Goal: Task Accomplishment & Management: Use online tool/utility

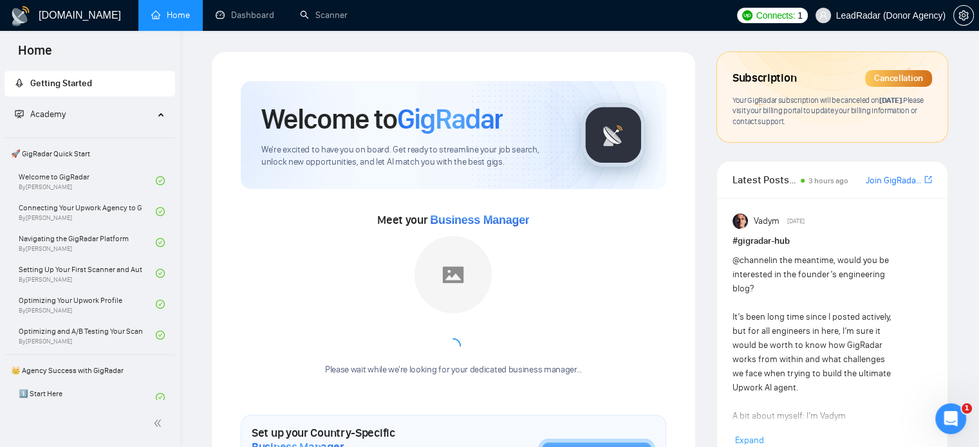
click at [917, 15] on span "LeadRadar (Donor Agency)" at bounding box center [890, 15] width 109 height 0
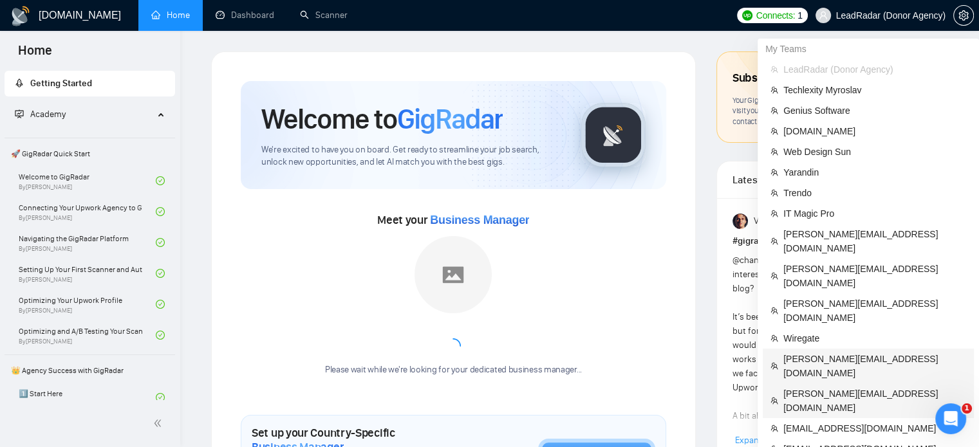
click at [810, 324] on ul "LeadRadar (Donor Agency) Techlexity Myroslav Genius Software [DOMAIN_NAME] Web …" at bounding box center [868, 345] width 211 height 573
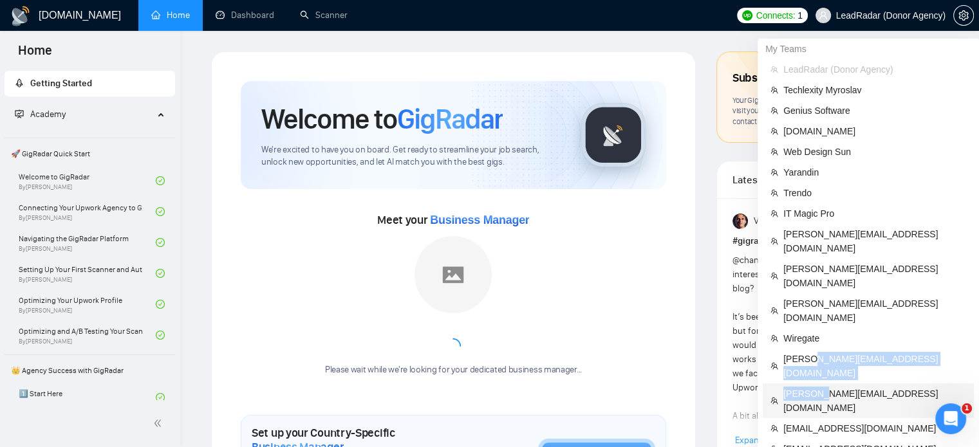
click at [801, 387] on span "[PERSON_NAME][EMAIL_ADDRESS][DOMAIN_NAME]" at bounding box center [874, 401] width 183 height 28
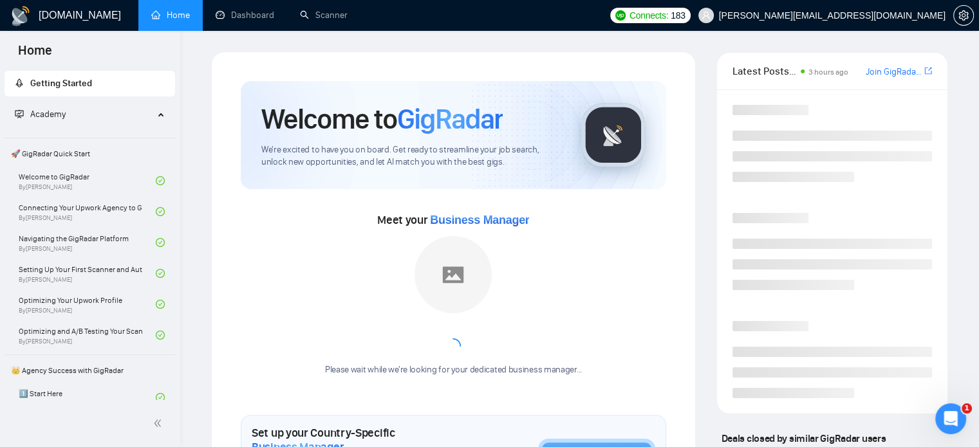
click at [485, 21] on ul "Home Dashboard Scanner" at bounding box center [368, 15] width 469 height 31
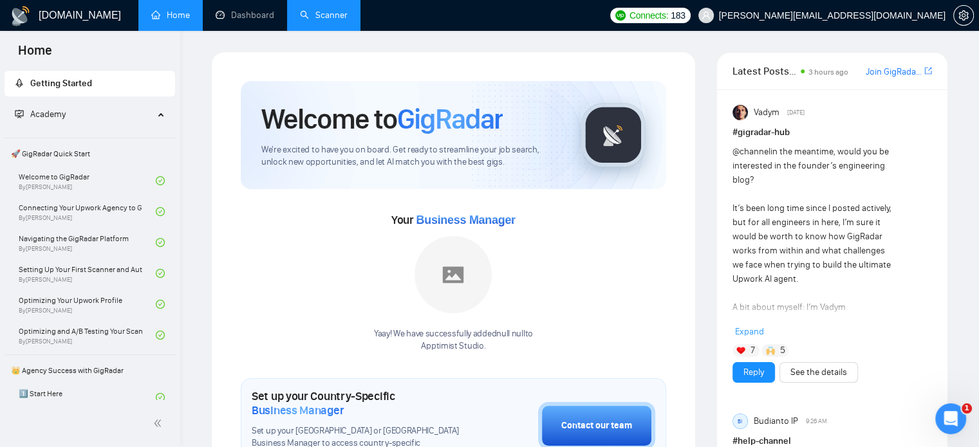
click at [318, 20] on link "Scanner" at bounding box center [324, 15] width 48 height 11
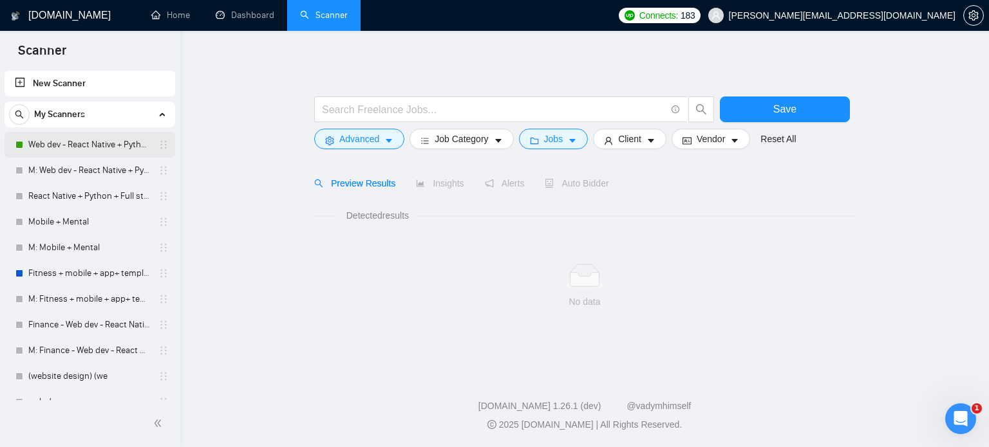
click at [81, 139] on link "Web dev - React Native + Python" at bounding box center [89, 145] width 122 height 26
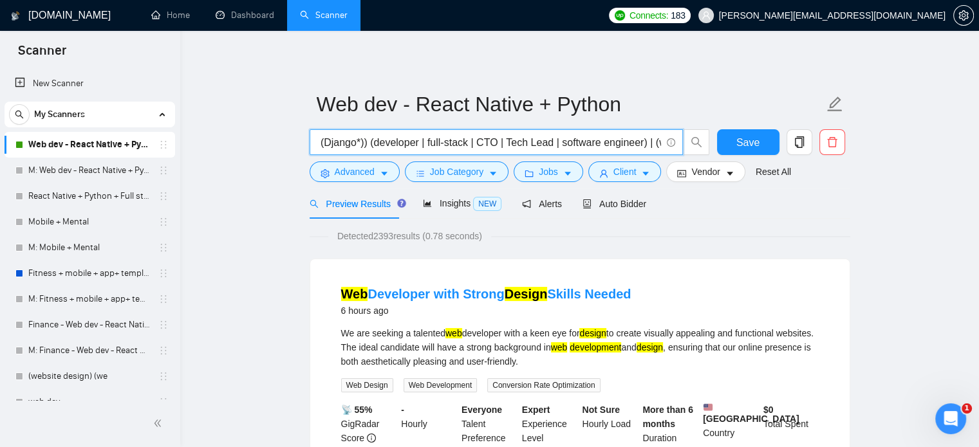
scroll to position [0, 175]
drag, startPoint x: 601, startPoint y: 147, endPoint x: 615, endPoint y: 148, distance: 14.2
click at [615, 148] on input "("react native" | reactnative | RN) | ((Python*) | (Django*)) (developer | full…" at bounding box center [489, 143] width 344 height 16
click at [539, 170] on span "Jobs" at bounding box center [548, 172] width 19 height 14
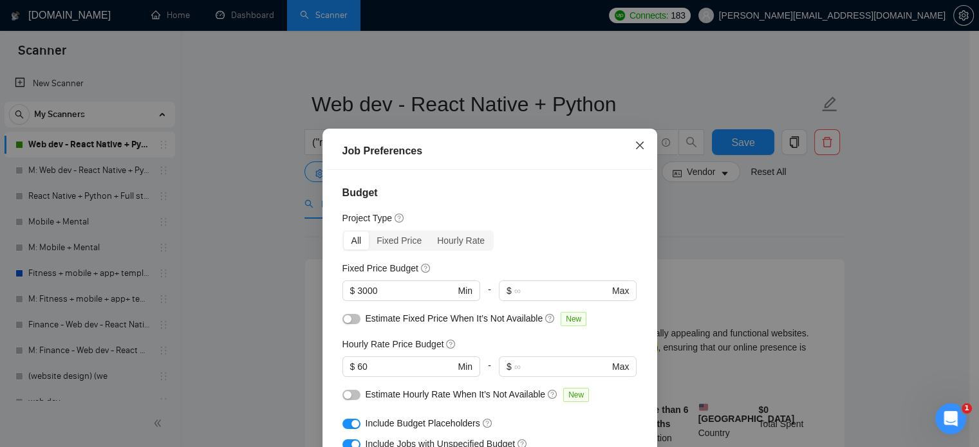
click at [635, 145] on icon "close" at bounding box center [640, 145] width 10 height 10
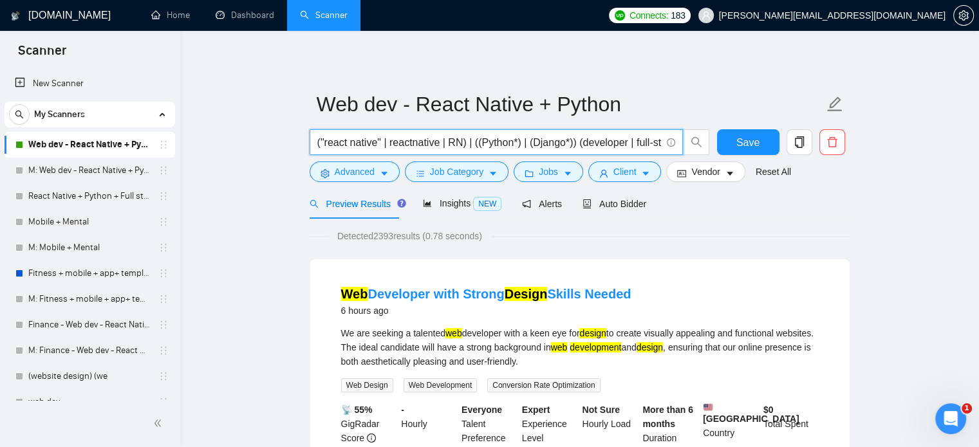
click at [533, 144] on input "("react native" | reactnative | RN) | ((Python*) | (Django*)) (developer | full…" at bounding box center [489, 143] width 344 height 16
click at [590, 136] on input "("react native" | reactnative | RN) | ((Python*) | (Django*)) (developer | full…" at bounding box center [489, 143] width 344 height 16
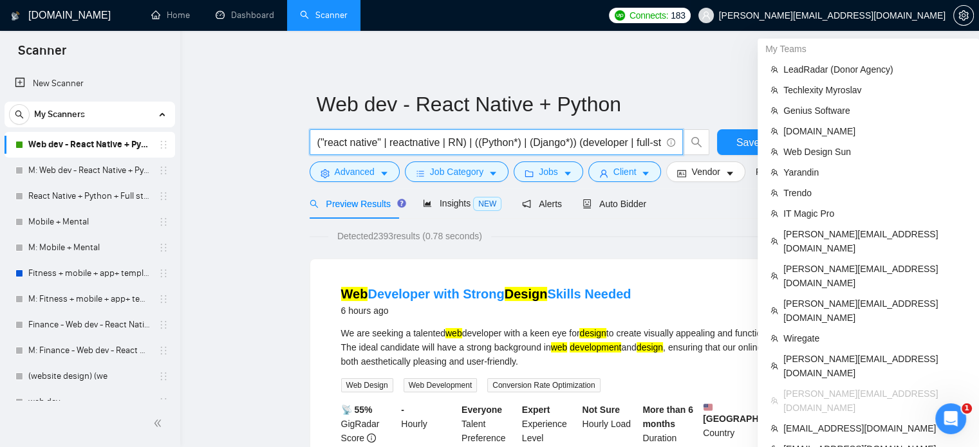
click at [902, 15] on span "[PERSON_NAME][EMAIL_ADDRESS][DOMAIN_NAME]" at bounding box center [832, 15] width 227 height 0
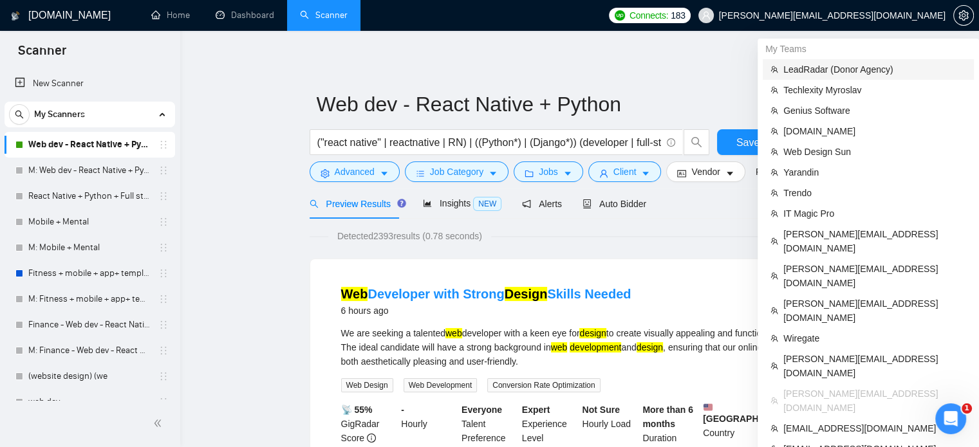
click at [850, 71] on span "LeadRadar (Donor Agency)" at bounding box center [874, 69] width 183 height 14
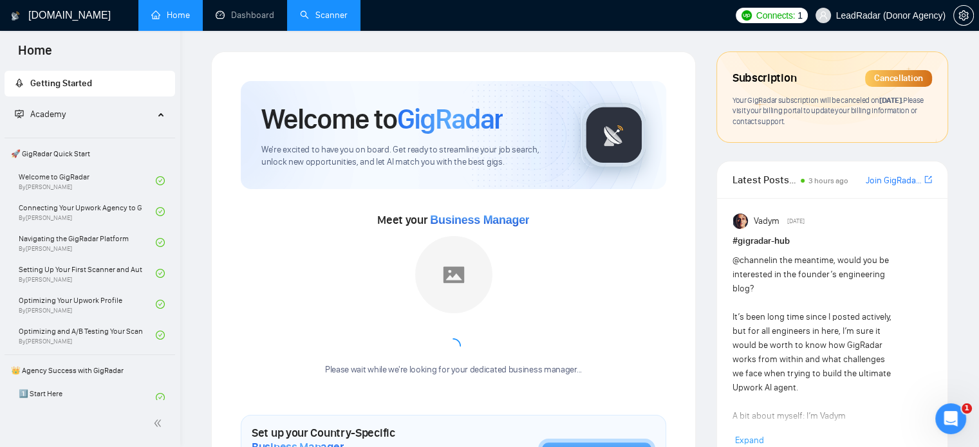
click at [322, 19] on link "Scanner" at bounding box center [324, 15] width 48 height 11
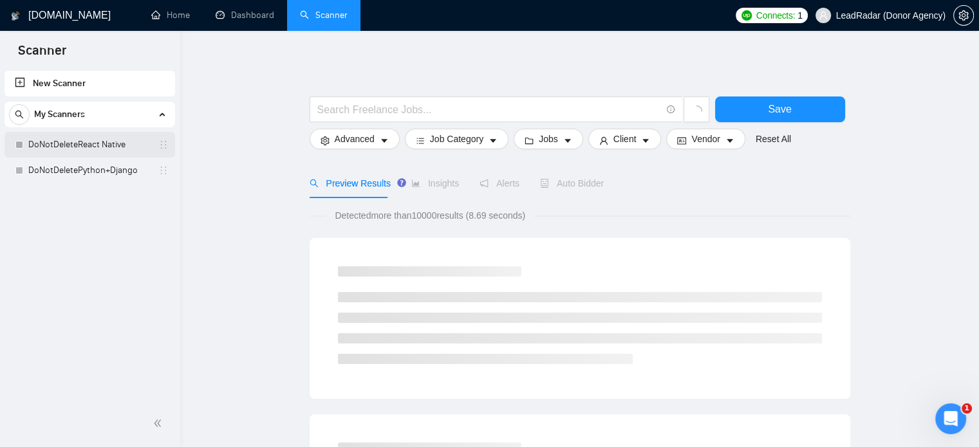
click at [72, 144] on link "DoNotDeleteReact Native" at bounding box center [89, 145] width 122 height 26
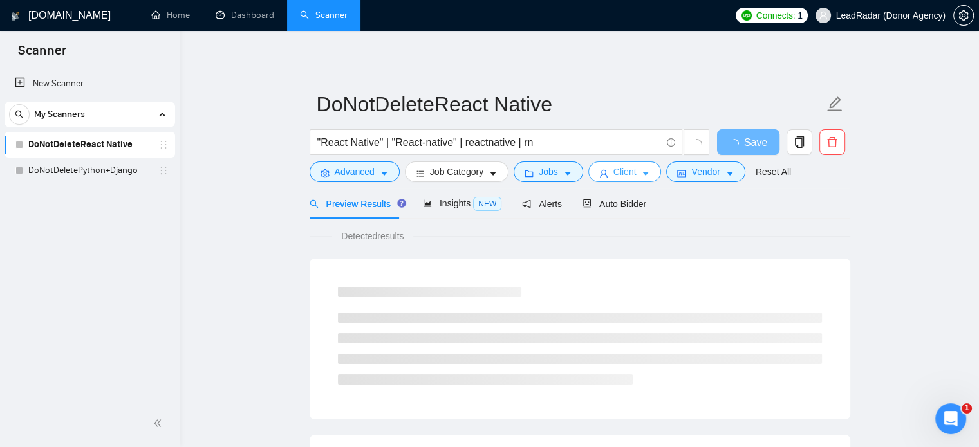
click at [622, 172] on span "Client" at bounding box center [624, 172] width 23 height 14
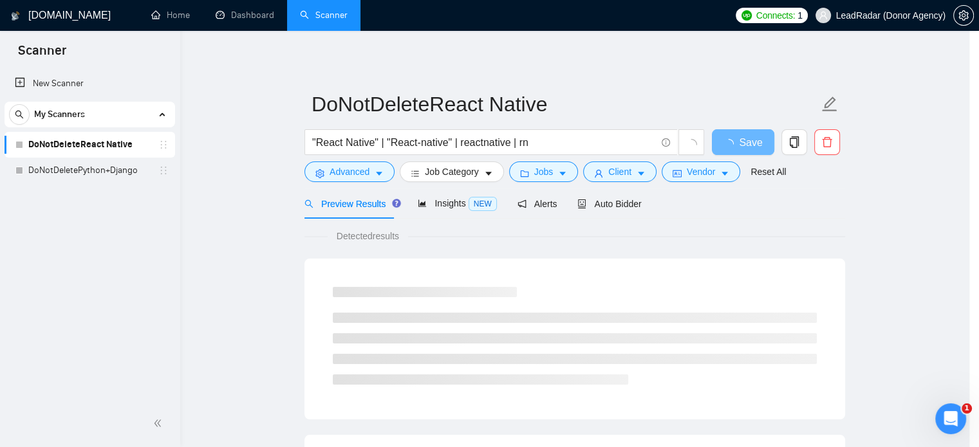
click at [0, 0] on div "Client Location Include Client Countries [GEOGRAPHIC_DATA] [GEOGRAPHIC_DATA] [G…" at bounding box center [0, 0] width 0 height 0
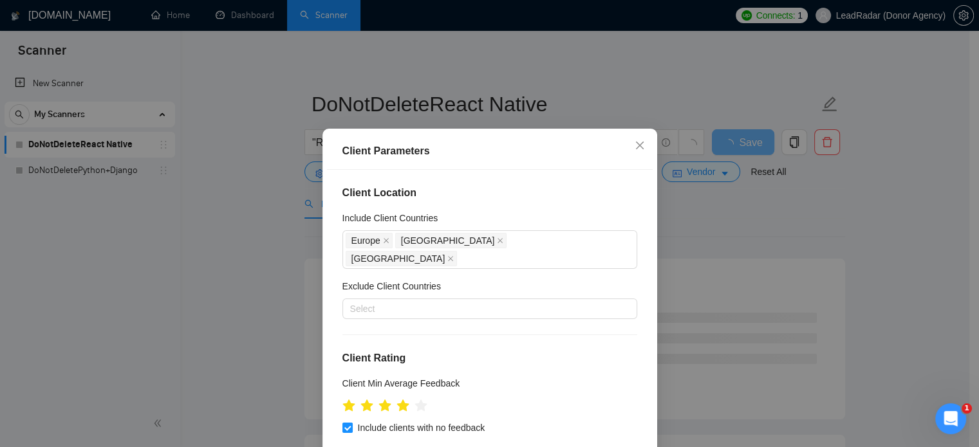
click at [245, 138] on div "Client Parameters Client Location Include Client Countries [GEOGRAPHIC_DATA] [G…" at bounding box center [489, 223] width 979 height 447
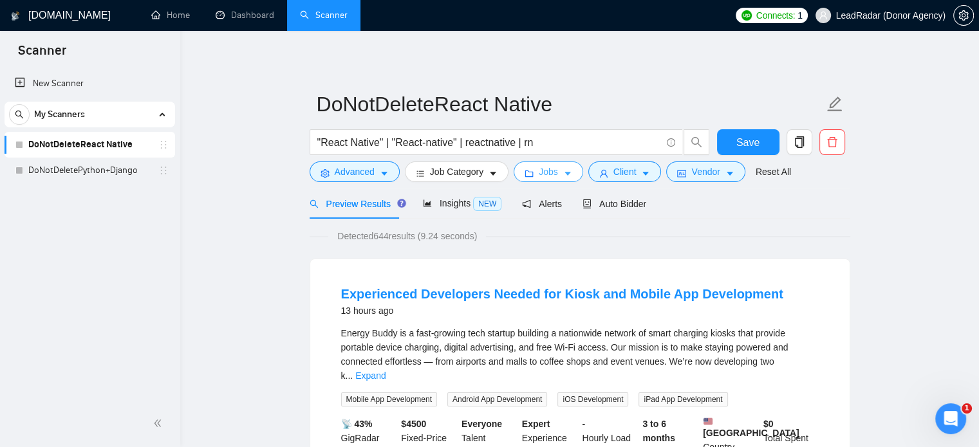
click at [563, 172] on icon "caret-down" at bounding box center [567, 173] width 9 height 9
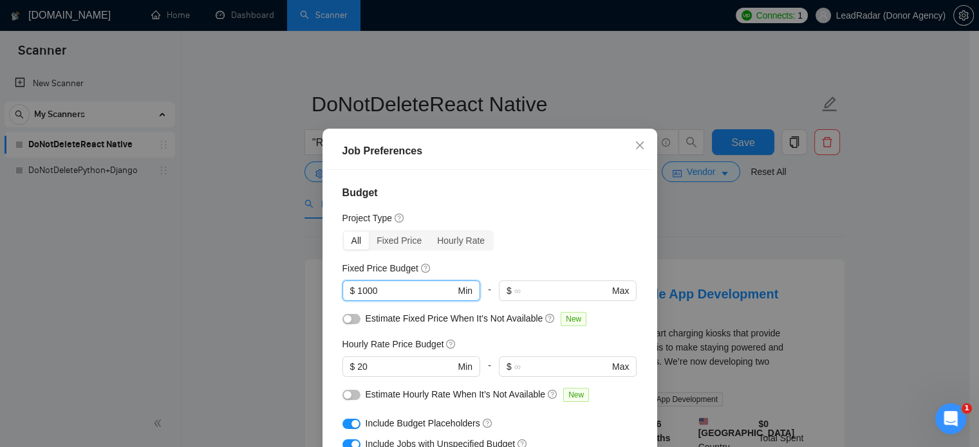
drag, startPoint x: 373, startPoint y: 296, endPoint x: 312, endPoint y: 296, distance: 61.1
click at [312, 296] on div "Job Preferences Budget Project Type All Fixed Price Hourly Rate Fixed Price Bud…" at bounding box center [489, 223] width 979 height 447
type input "3000"
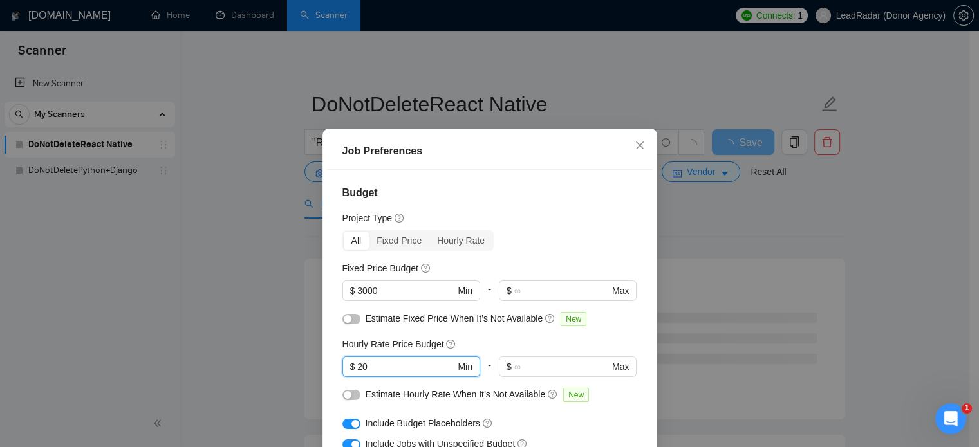
drag, startPoint x: 385, startPoint y: 370, endPoint x: 329, endPoint y: 365, distance: 56.9
click at [335, 369] on div "Budget Project Type All Fixed Price Hourly Rate Fixed Price Budget $ 3000 Min -…" at bounding box center [490, 326] width 326 height 313
type input "60"
click at [268, 295] on div "Job Preferences Budget Project Type All Fixed Price Hourly Rate Fixed Price Bud…" at bounding box center [489, 223] width 979 height 447
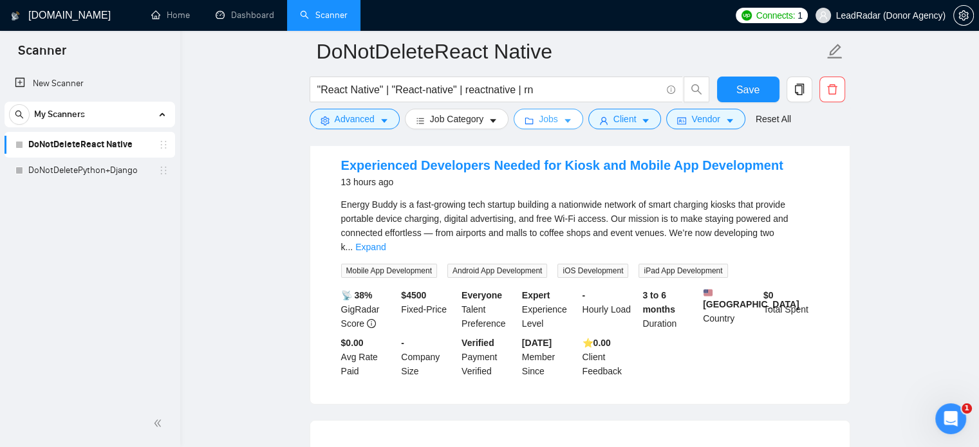
scroll to position [131, 0]
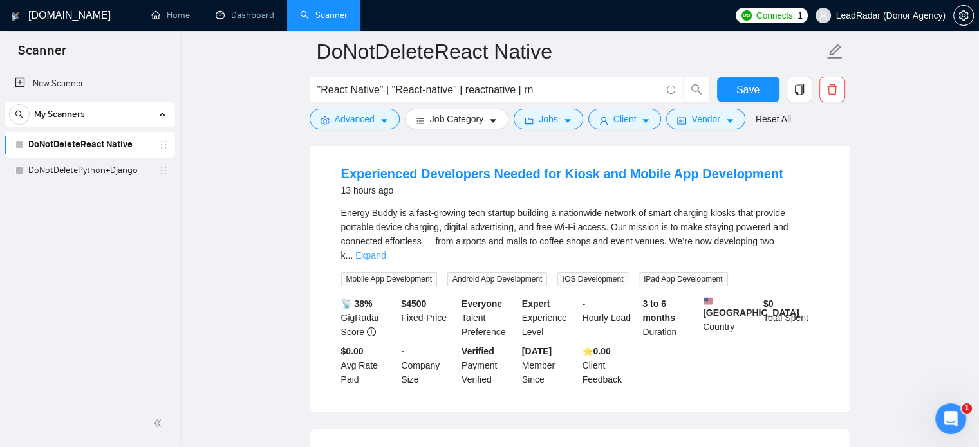
click at [385, 250] on link "Expand" at bounding box center [370, 255] width 30 height 10
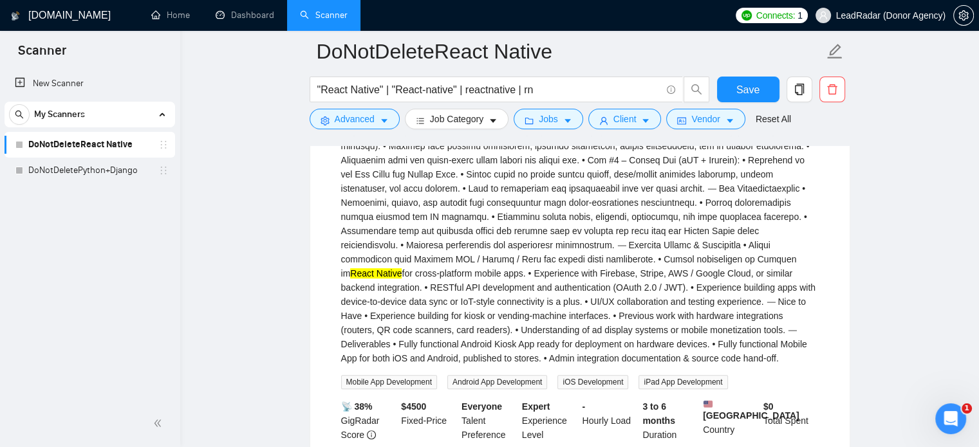
scroll to position [0, 0]
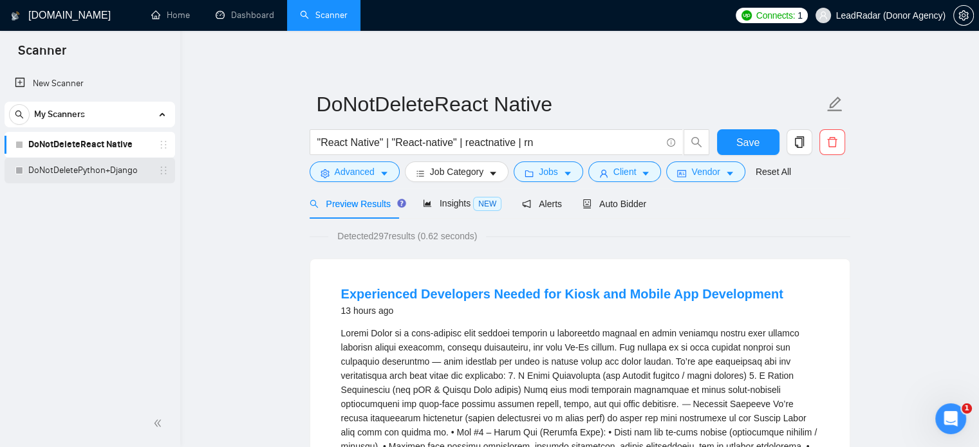
click at [69, 171] on link "DoNotDeletePython+Django" at bounding box center [89, 171] width 122 height 26
click at [757, 145] on span "Save" at bounding box center [747, 143] width 23 height 16
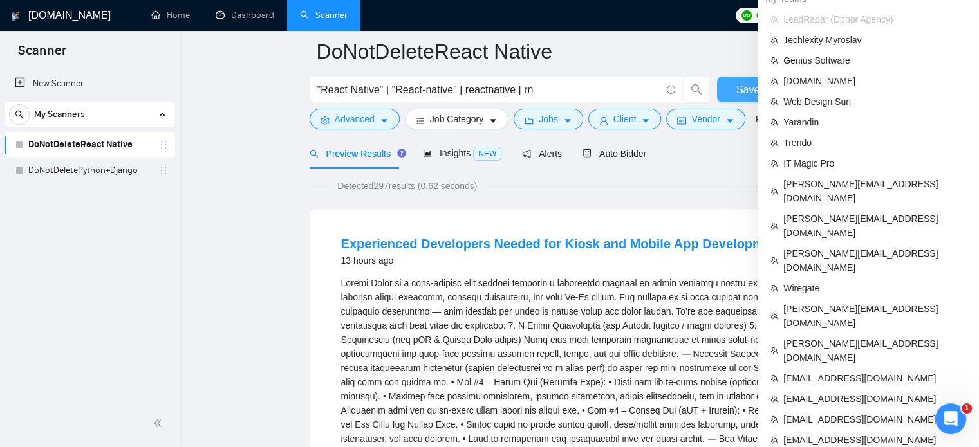
scroll to position [64, 0]
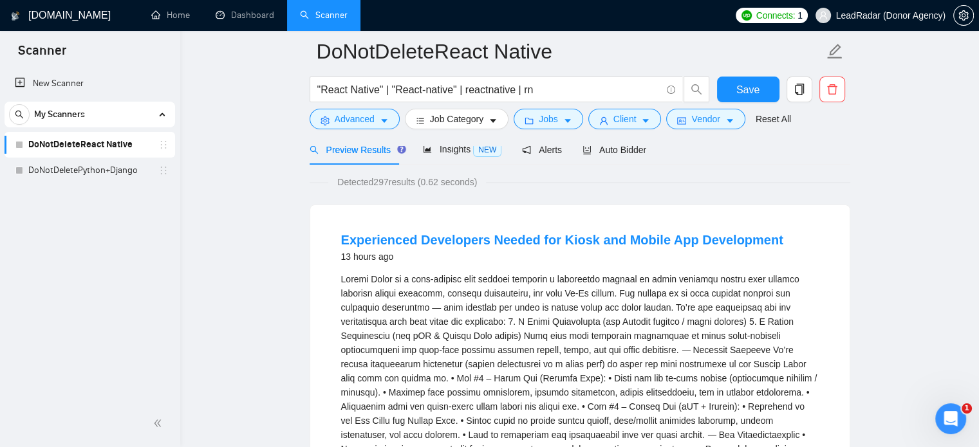
click at [95, 183] on link "DoNotDeletePython+Django" at bounding box center [89, 171] width 122 height 26
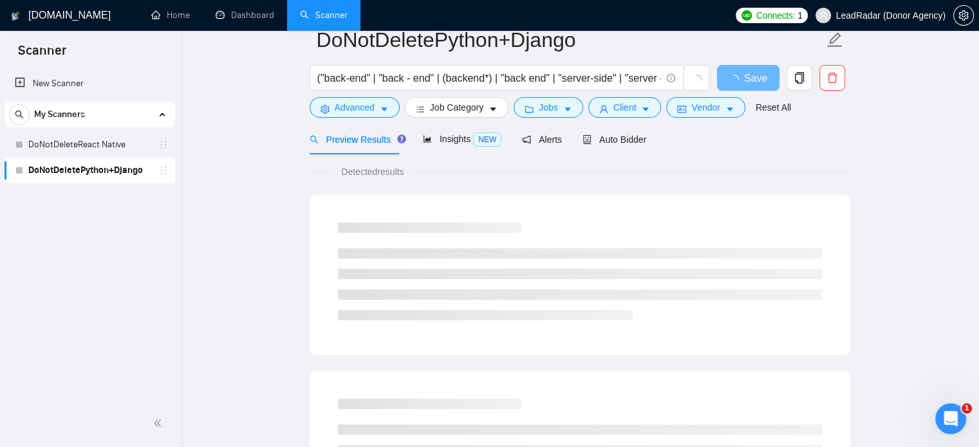
scroll to position [23, 0]
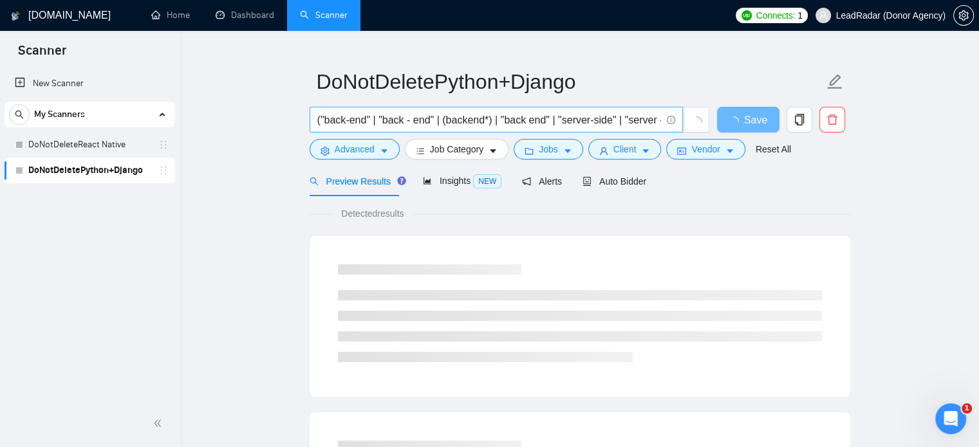
click at [481, 118] on input "("back-end" | "back - end" | (backend*) | "back end" | "server-side" | "server …" at bounding box center [489, 120] width 344 height 16
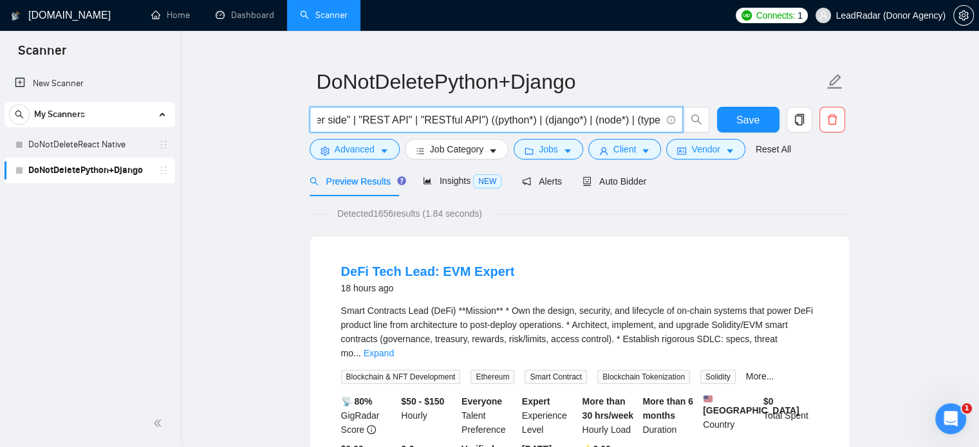
scroll to position [0, 489]
drag, startPoint x: 541, startPoint y: 120, endPoint x: 660, endPoint y: 118, distance: 119.1
click at [660, 118] on input "("back-end" | "back - end" | (backend*) | "back end" | "server-side" | "server …" at bounding box center [489, 120] width 344 height 16
click at [559, 122] on input "("back-end" | "back - end" | (backend*) | "back end" | "server-side" | "server …" at bounding box center [489, 120] width 344 height 16
drag, startPoint x: 554, startPoint y: 121, endPoint x: 656, endPoint y: 124, distance: 102.4
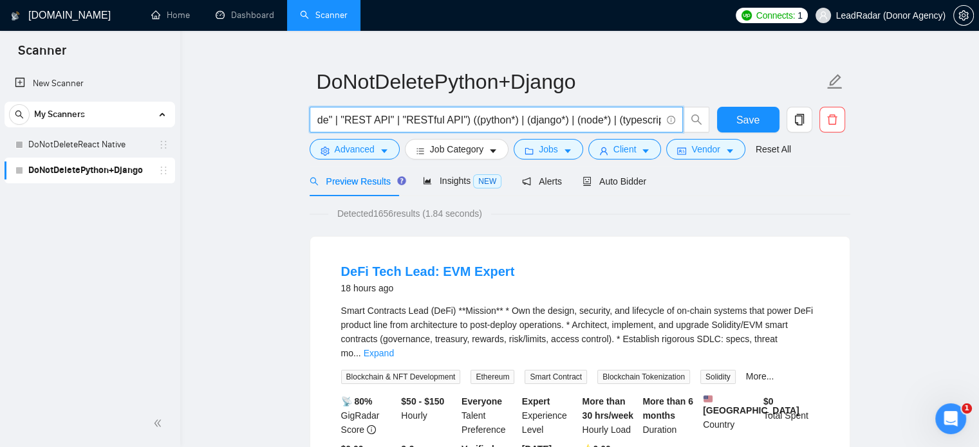
click at [656, 124] on input "("back-end" | "back - end" | (backend*) | "back end" | "server-side" | "server …" at bounding box center [489, 120] width 344 height 16
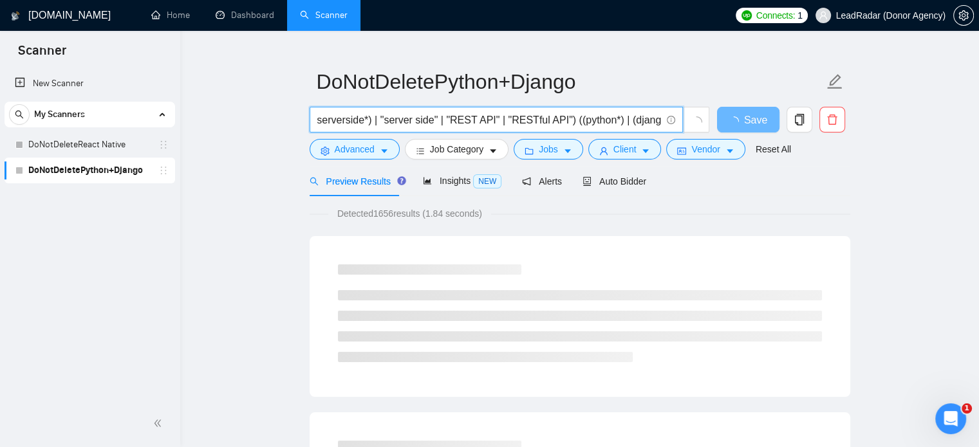
click at [556, 120] on input "("back-end" | "back - end" | (backend*) | "back end" | "server-side" | "server …" at bounding box center [489, 120] width 344 height 16
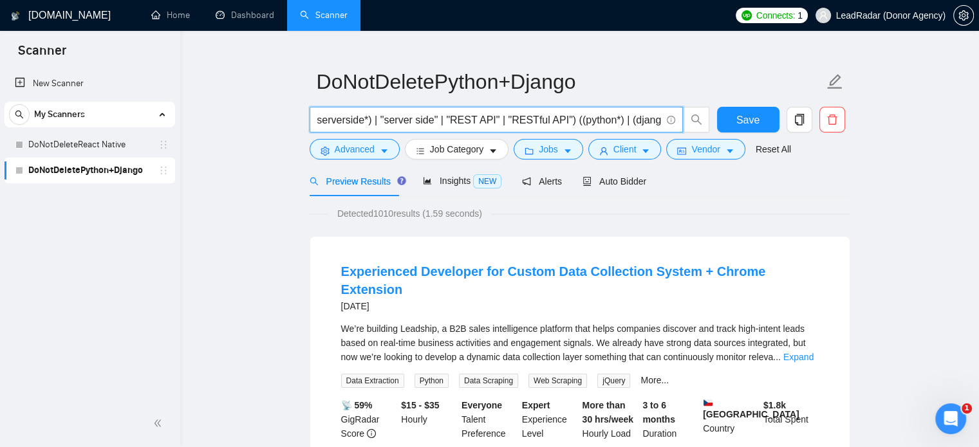
drag, startPoint x: 556, startPoint y: 120, endPoint x: 431, endPoint y: 122, distance: 125.5
click at [431, 122] on input "("back-end" | "back - end" | (backend*) | "back end" | "server-side" | "server …" at bounding box center [489, 120] width 344 height 16
drag, startPoint x: 562, startPoint y: 123, endPoint x: 260, endPoint y: 118, distance: 301.9
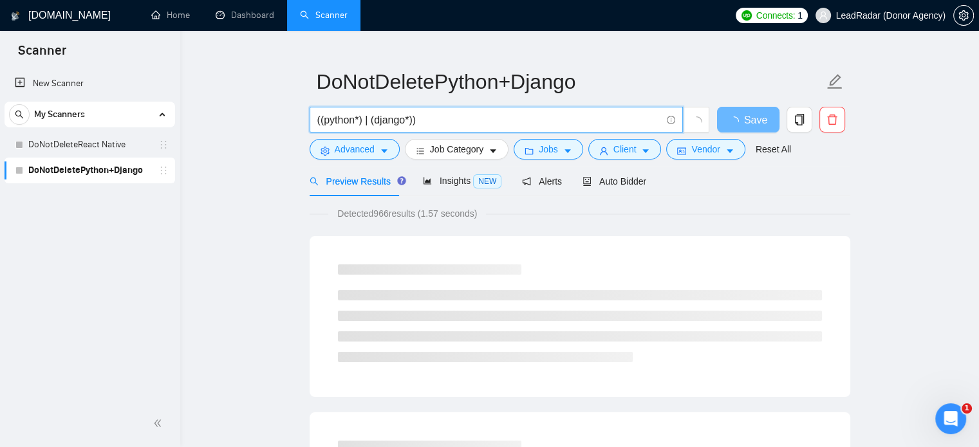
click at [370, 123] on input "((python*) | (django*))" at bounding box center [489, 120] width 344 height 16
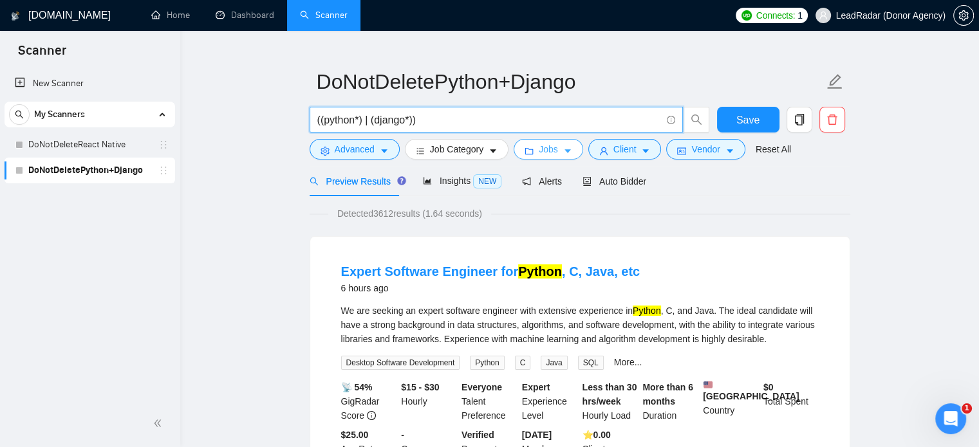
type input "((python*) | (django*))"
click at [544, 151] on span "Jobs" at bounding box center [548, 149] width 19 height 14
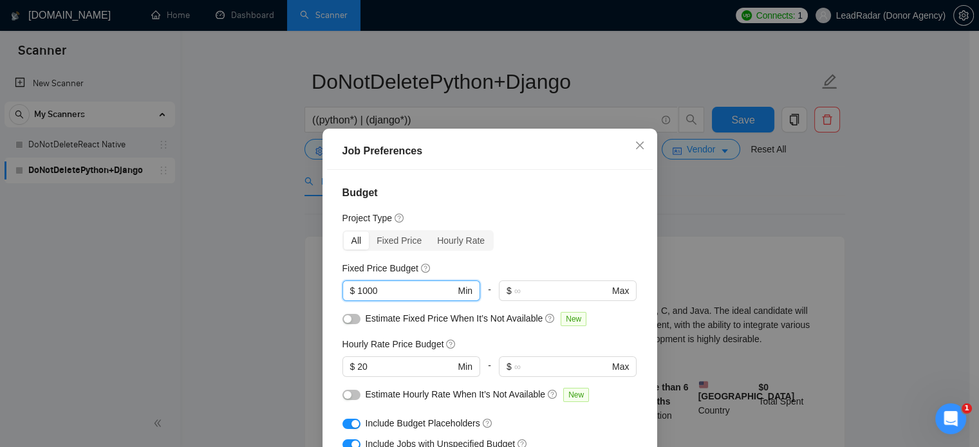
drag, startPoint x: 386, startPoint y: 293, endPoint x: 288, endPoint y: 288, distance: 98.6
click at [288, 288] on div "Job Preferences Budget Project Type All Fixed Price Hourly Rate Fixed Price Bud…" at bounding box center [489, 223] width 979 height 447
type input "3000"
click at [357, 372] on input "20" at bounding box center [405, 367] width 97 height 14
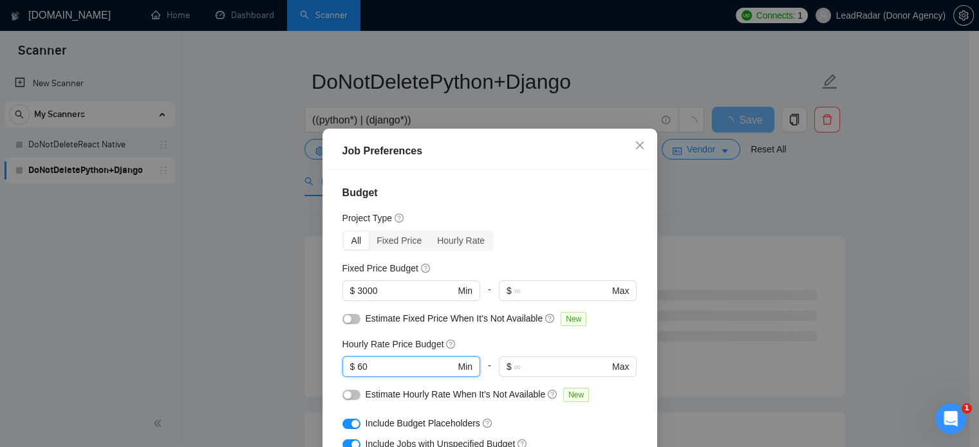
type input "60"
click at [288, 295] on div "Job Preferences Budget Project Type All Fixed Price Hourly Rate Fixed Price Bud…" at bounding box center [489, 223] width 979 height 447
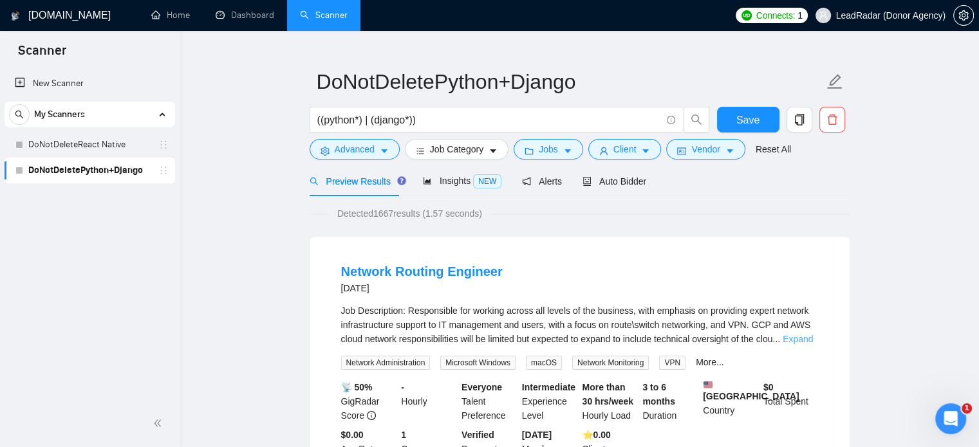
click at [804, 340] on link "Expand" at bounding box center [798, 339] width 30 height 10
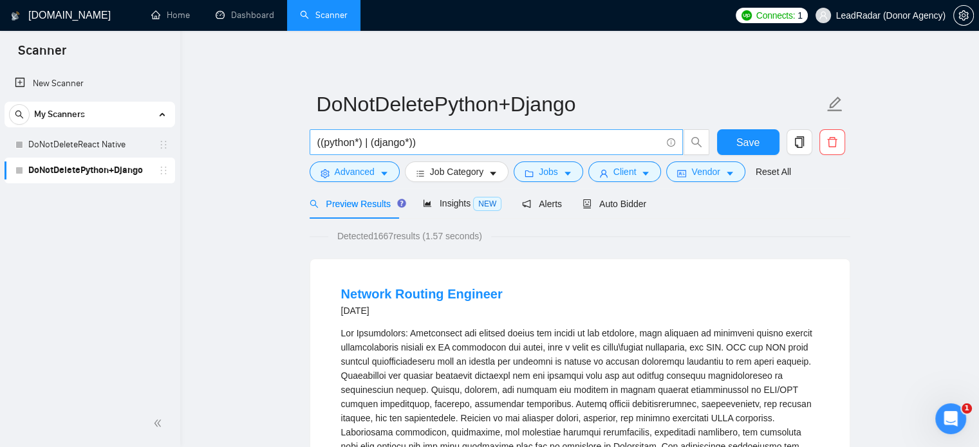
click at [399, 151] on span "((python*) | (django*))" at bounding box center [496, 142] width 373 height 26
click at [416, 133] on span "((python*) | (django*))" at bounding box center [496, 142] width 373 height 26
click at [423, 145] on input "((python*) | (django*))" at bounding box center [489, 143] width 344 height 16
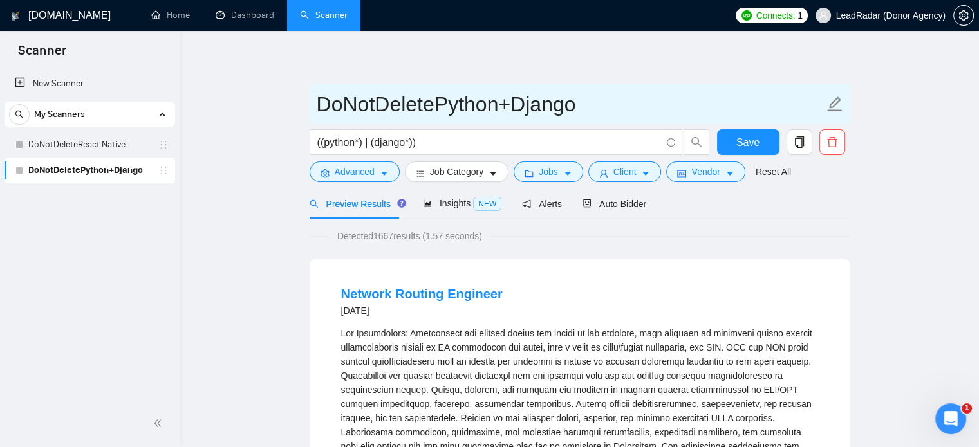
click at [534, 96] on input "DoNotDeletePython+Django" at bounding box center [570, 104] width 507 height 32
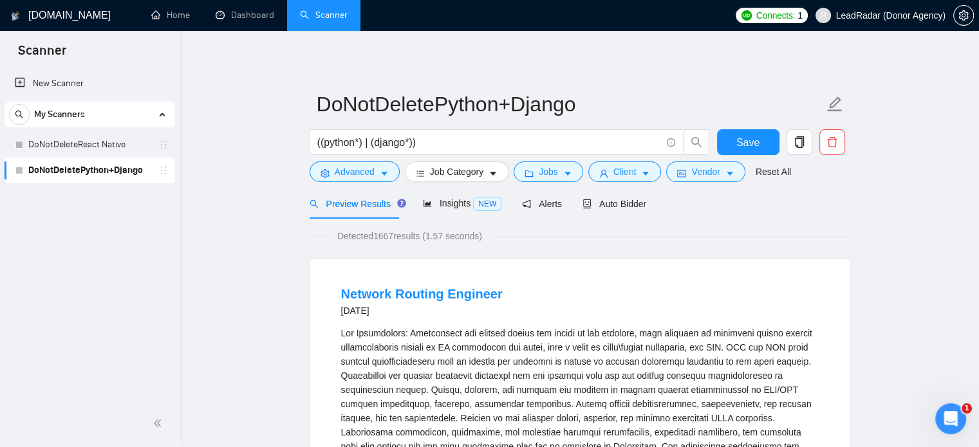
click at [418, 146] on input "((python*) | (django*))" at bounding box center [489, 143] width 344 height 16
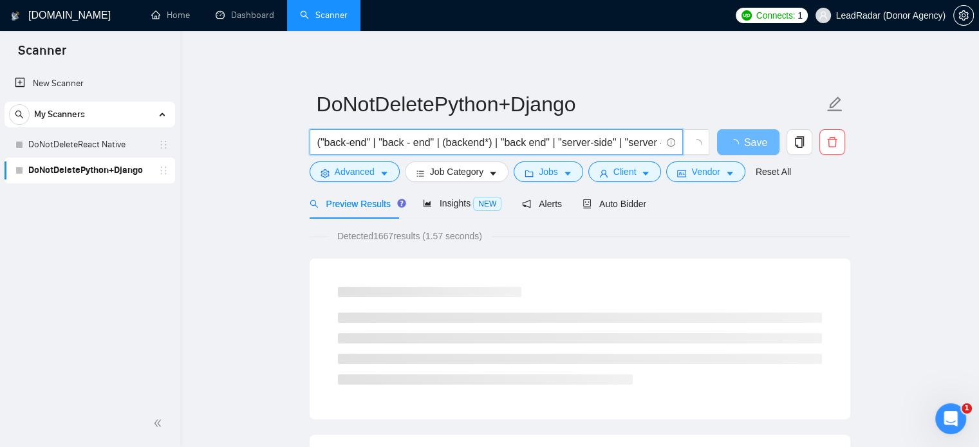
click at [460, 141] on input "("back-end" | "back - end" | (backend*) | "back end" | "server-side" | "server …" at bounding box center [489, 143] width 344 height 16
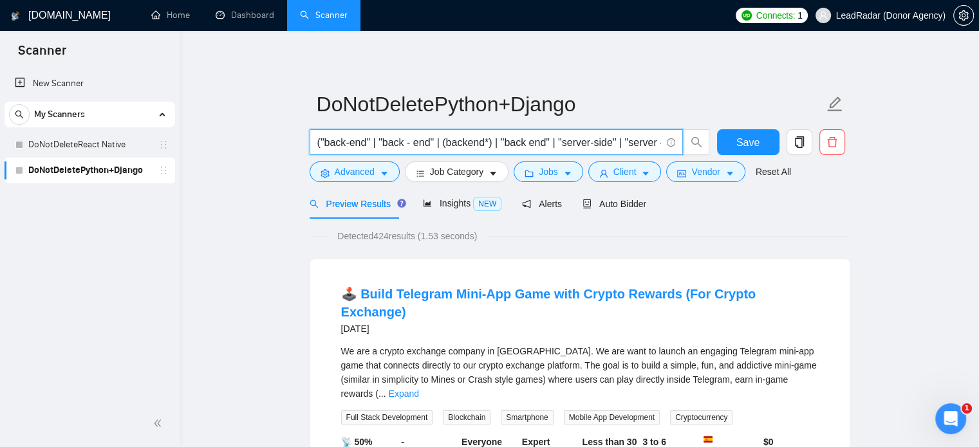
click at [507, 144] on input "("back-end" | "back - end" | (backend*) | "back end" | "server-side" | "server …" at bounding box center [489, 143] width 344 height 16
click at [567, 146] on input "("back-end" | "back - end" | (backend*) | "back end" | "server-side" | "server …" at bounding box center [489, 143] width 344 height 16
drag, startPoint x: 564, startPoint y: 145, endPoint x: 187, endPoint y: 145, distance: 376.5
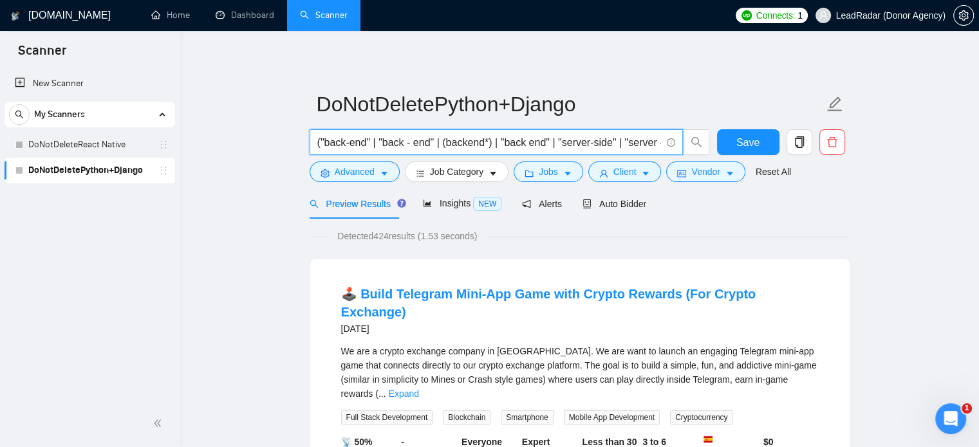
click at [515, 143] on input "(python*) | (django*))" at bounding box center [489, 143] width 344 height 16
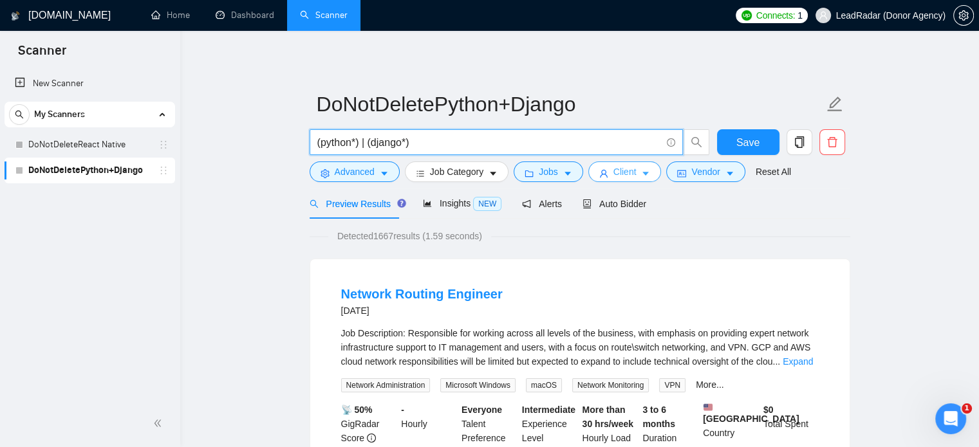
type input "(python*) | (django*)"
click at [627, 176] on span "Client" at bounding box center [624, 172] width 23 height 14
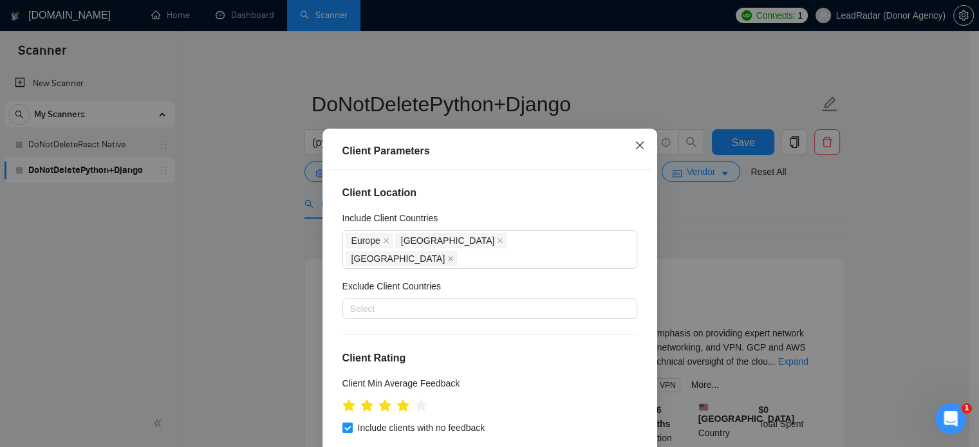
click at [638, 146] on icon "close" at bounding box center [640, 145] width 10 height 10
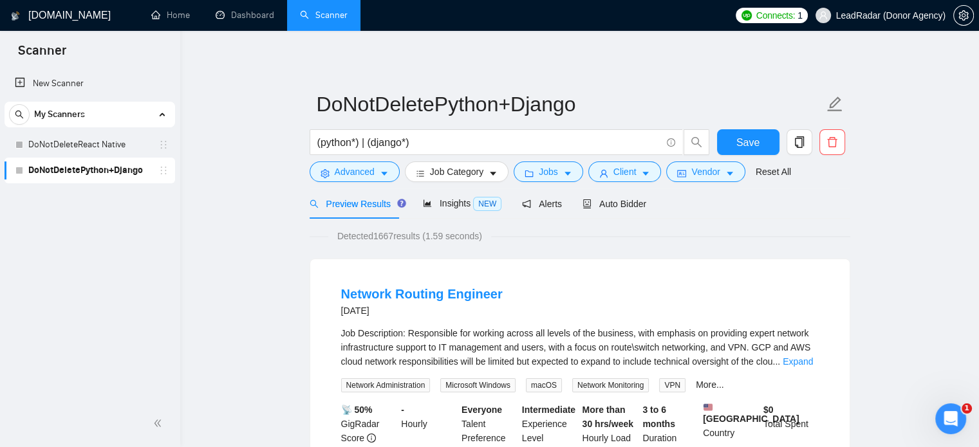
click at [365, 147] on input "(python*) | (django*)" at bounding box center [489, 143] width 344 height 16
click at [741, 140] on span "Save" at bounding box center [747, 143] width 23 height 16
